Goal: Transaction & Acquisition: Purchase product/service

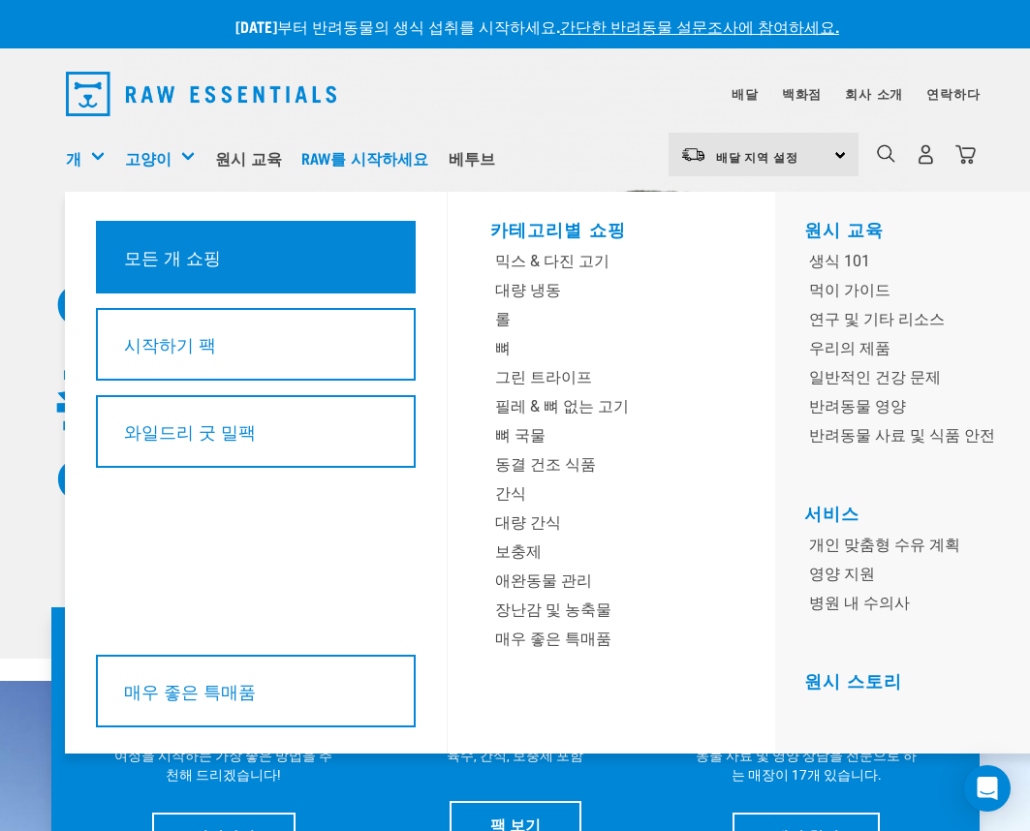
click at [167, 258] on font "모든 개 쇼핑" at bounding box center [172, 257] width 97 height 10
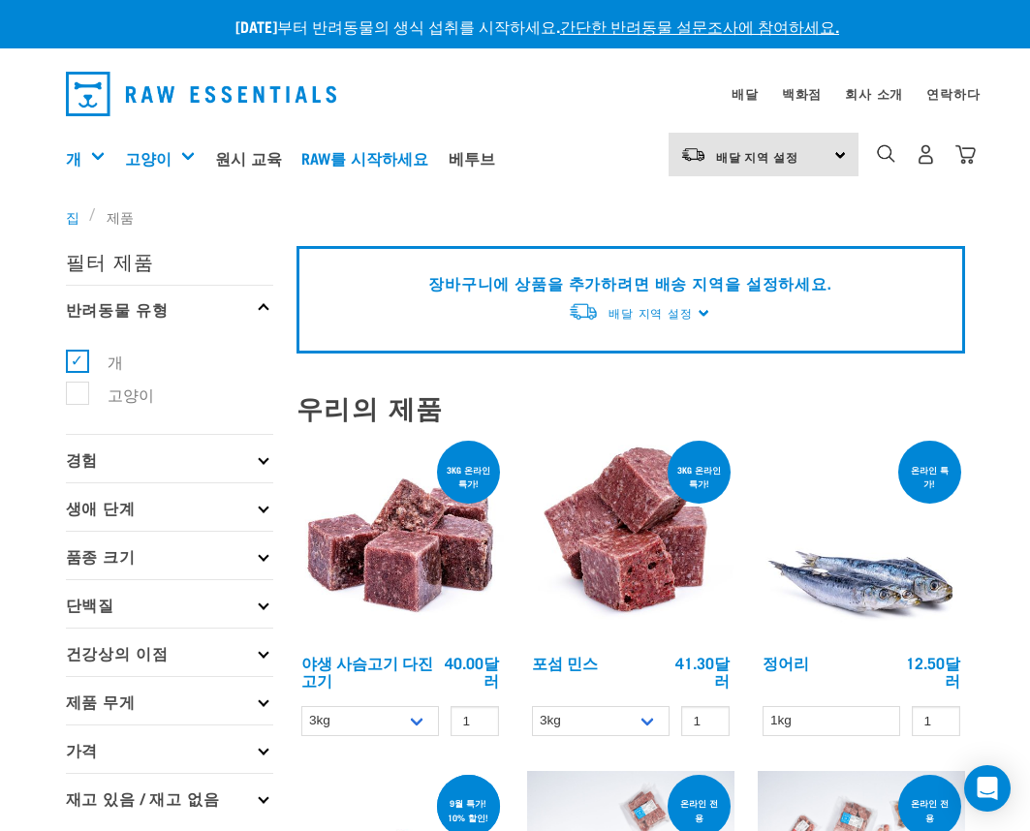
click at [856, 579] on img at bounding box center [861, 540] width 207 height 207
